Goal: Task Accomplishment & Management: Use online tool/utility

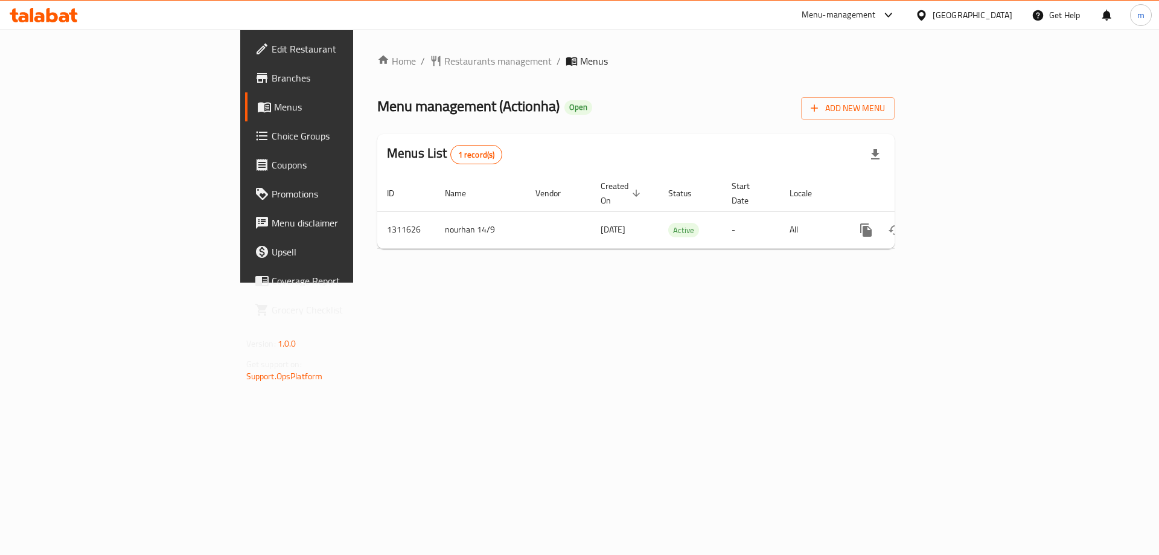
click at [272, 129] on span "Choice Groups" at bounding box center [348, 136] width 153 height 14
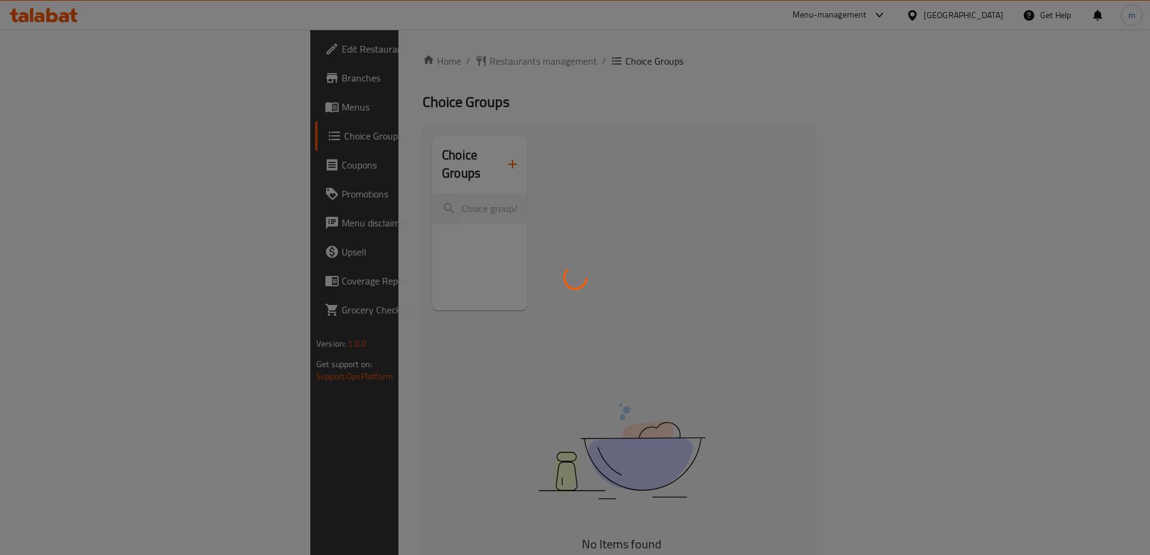
click at [340, 212] on div at bounding box center [575, 277] width 1150 height 555
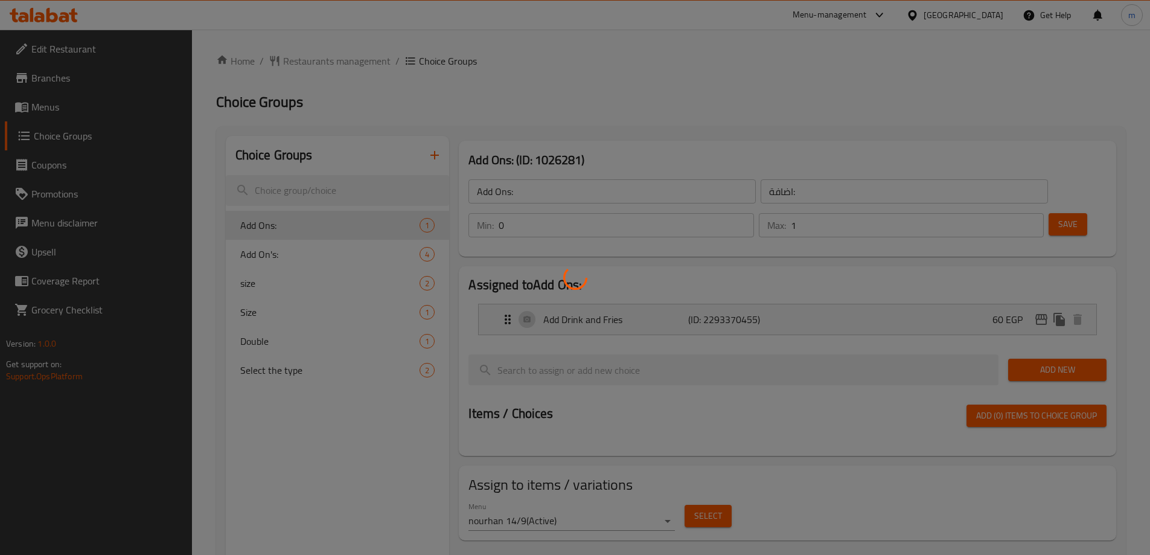
click at [326, 220] on div at bounding box center [575, 277] width 1150 height 555
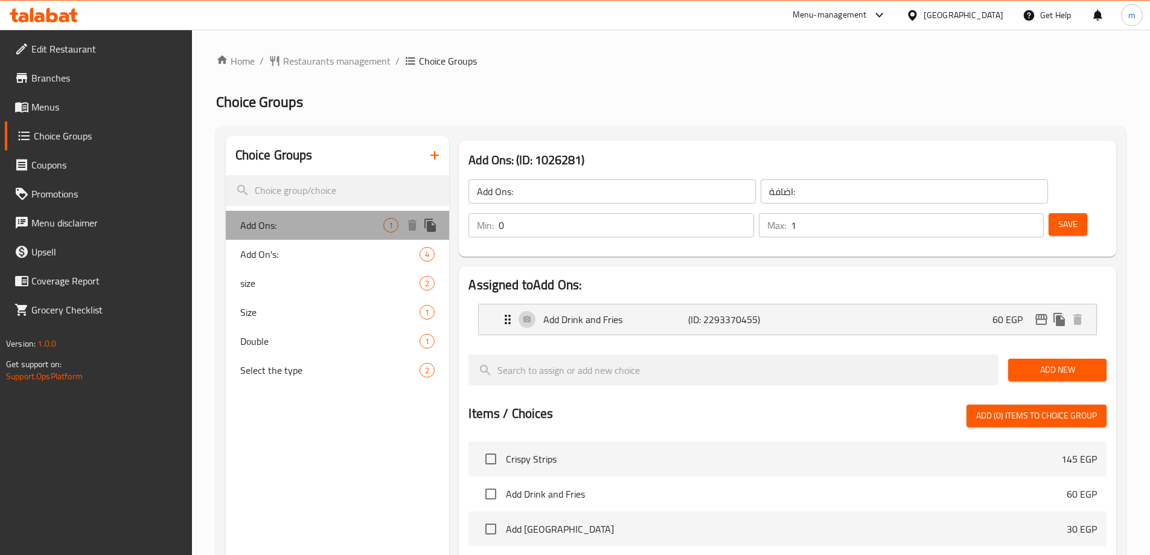
click at [291, 216] on div "Add Ons: 1" at bounding box center [338, 225] width 224 height 29
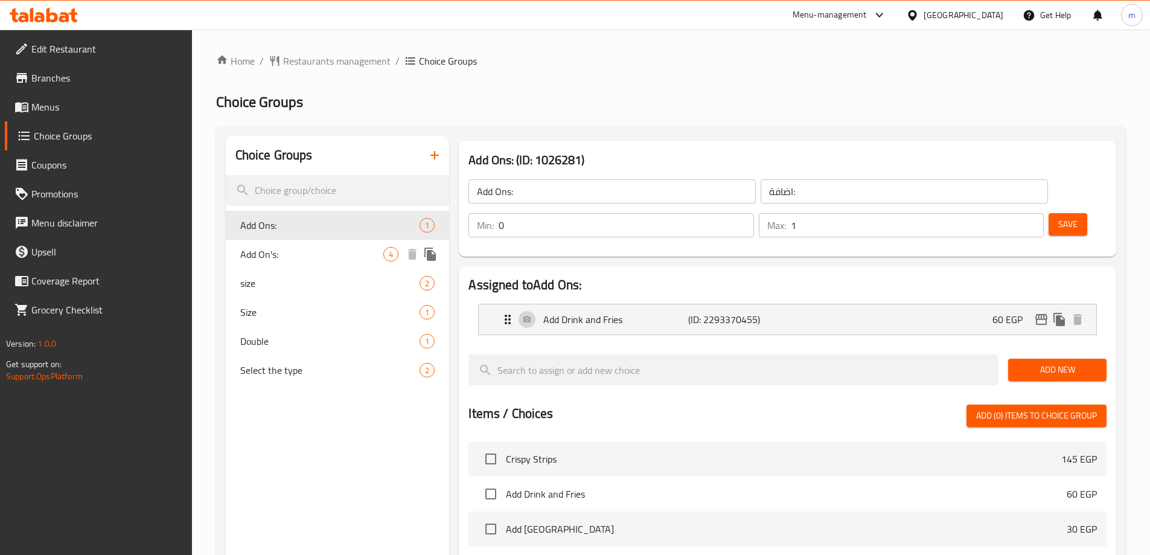
drag, startPoint x: 327, startPoint y: 259, endPoint x: 443, endPoint y: 237, distance: 117.4
click at [327, 259] on span "Add On's:" at bounding box center [312, 254] width 144 height 14
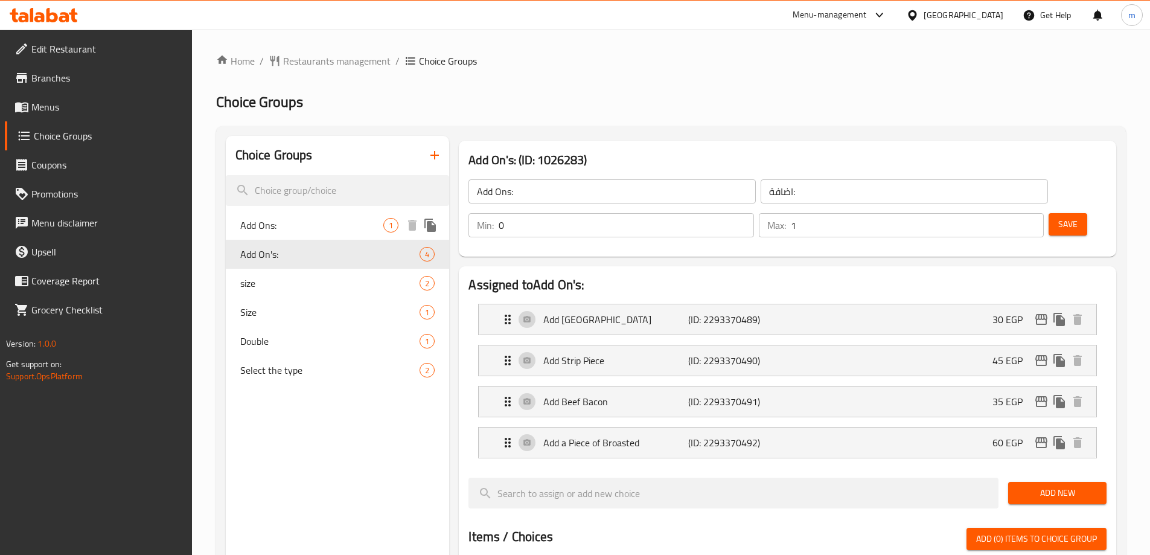
type input "Add On's:"
type input "اضافات:"
type input "4"
click at [304, 373] on span "Select the type" at bounding box center [312, 370] width 144 height 14
type input "Select the type"
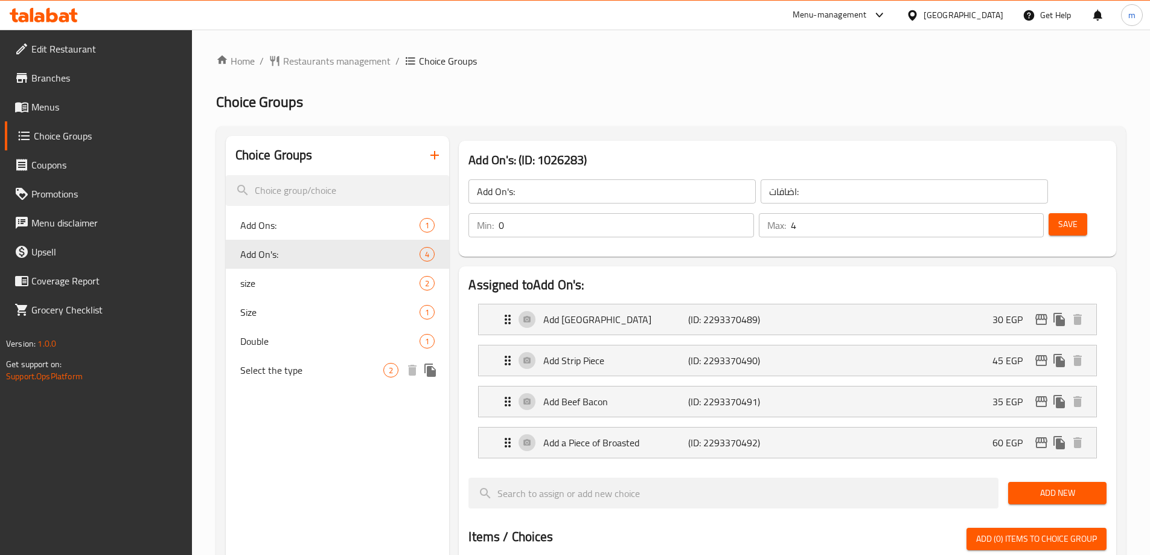
type input "اختر النوع"
type input "1"
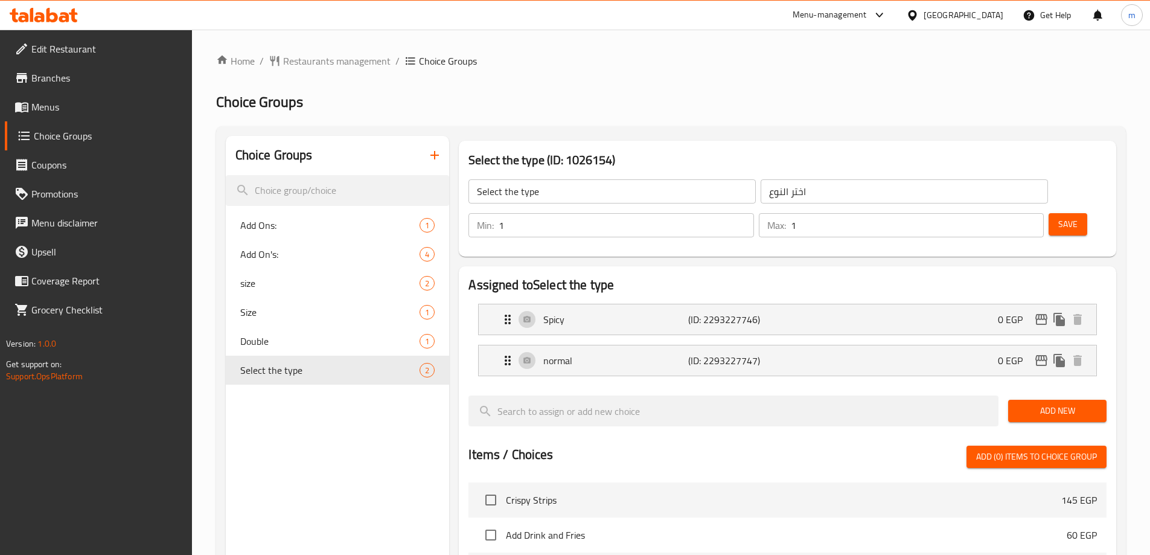
click at [1009, 266] on div "Assigned to Select the type Spicy (ID: 2293227746) 0 EGP Name (En) Spicy Name (…" at bounding box center [788, 543] width 658 height 554
